Goal: Navigation & Orientation: Find specific page/section

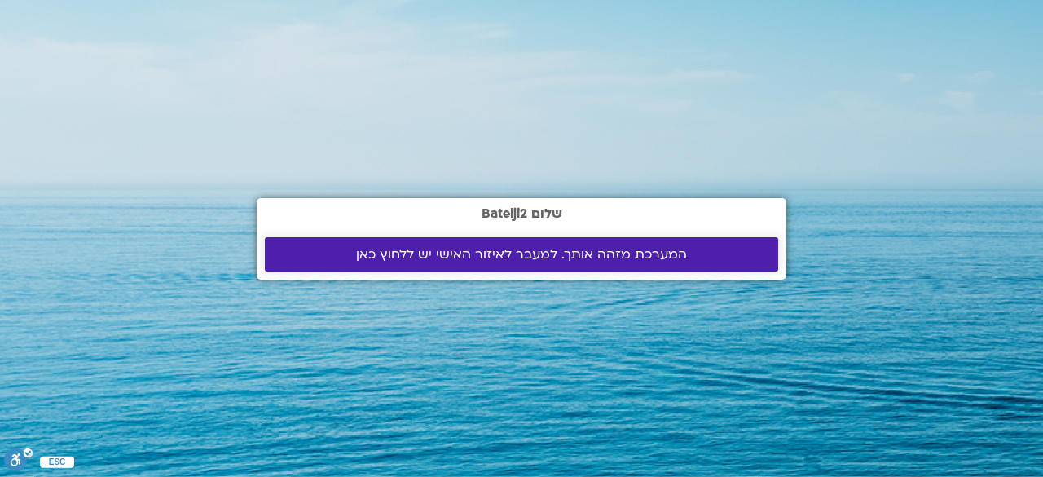
click at [595, 261] on span "המערכת מזהה אותך. למעבר לאיזור האישי יש ללחוץ כאן" at bounding box center [521, 254] width 331 height 15
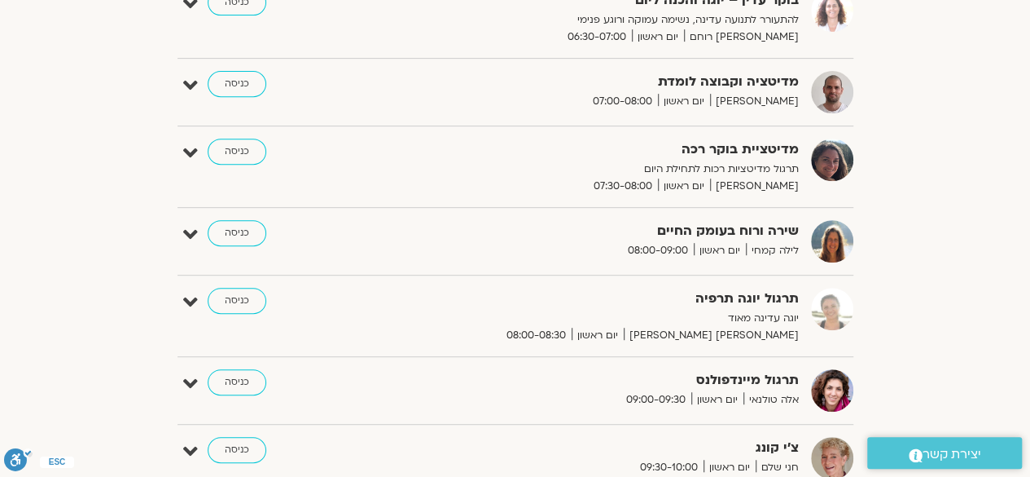
scroll to position [317, 0]
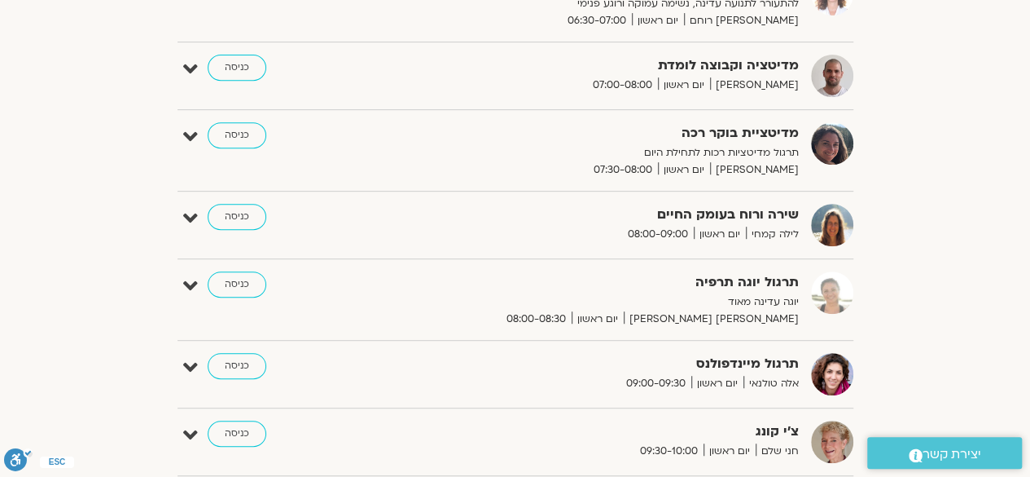
drag, startPoint x: 1034, startPoint y: 67, endPoint x: 1042, endPoint y: 110, distance: 43.8
click at [230, 214] on link "כניסה" at bounding box center [237, 217] width 59 height 26
